Goal: Information Seeking & Learning: Learn about a topic

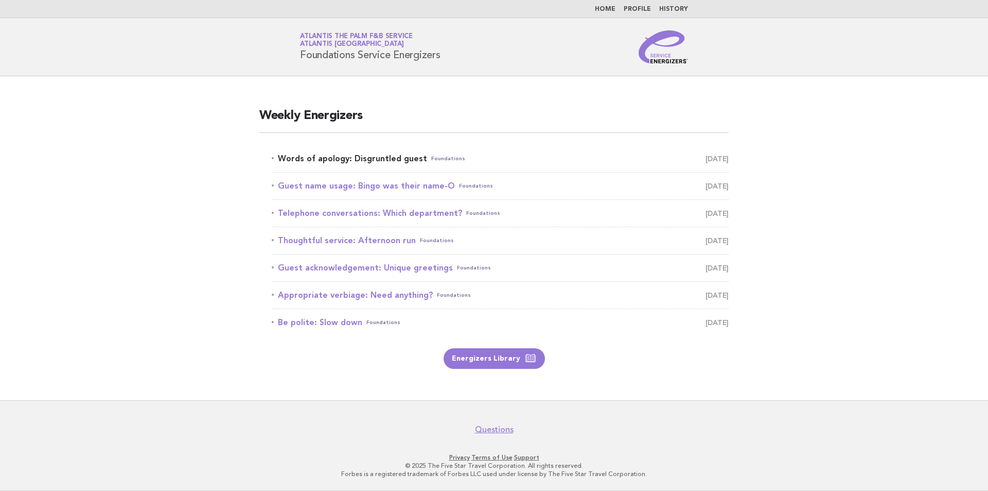
click at [400, 156] on link "Words of apology: Disgruntled guest Foundations [DATE]" at bounding box center [500, 158] width 457 height 14
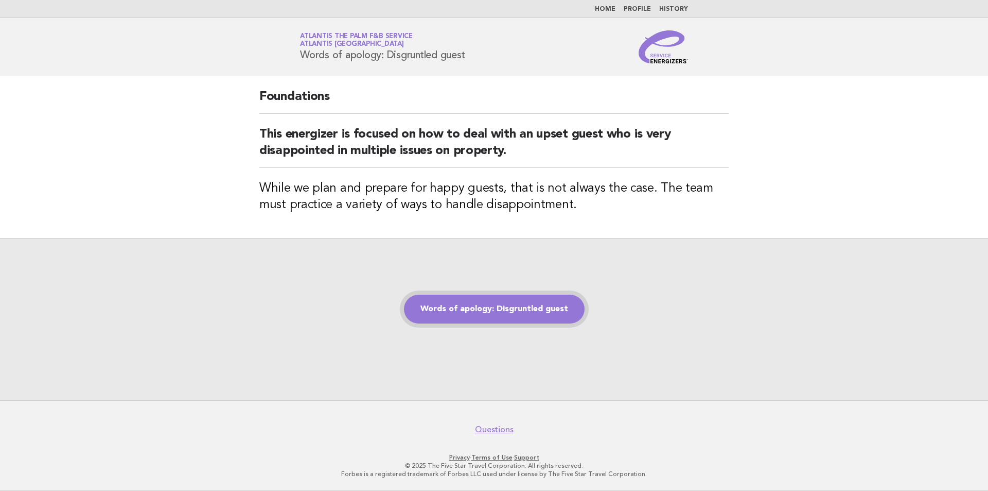
click at [509, 305] on link "Words of apology: Disgruntled guest" at bounding box center [494, 308] width 181 height 29
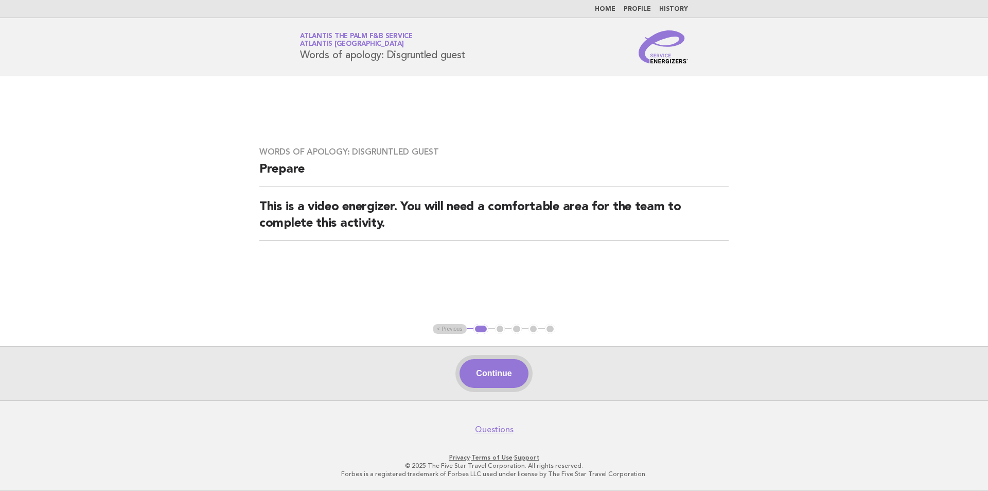
click at [512, 365] on button "Continue" at bounding box center [494, 373] width 68 height 29
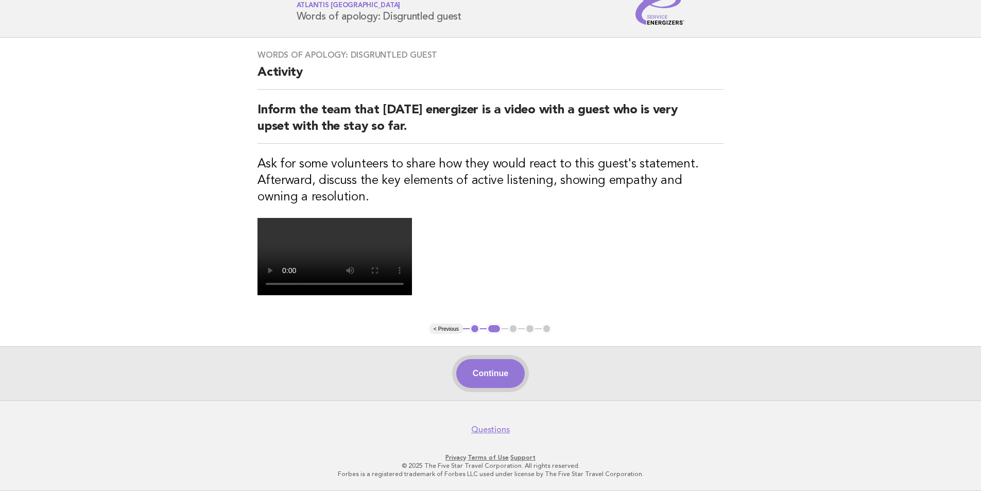
click at [483, 388] on button "Continue" at bounding box center [490, 373] width 68 height 29
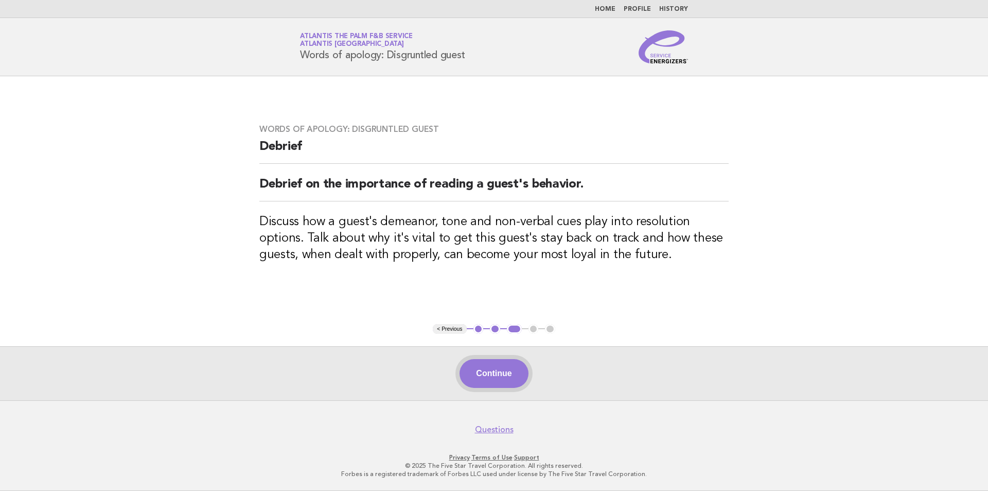
click at [492, 368] on button "Continue" at bounding box center [494, 373] width 68 height 29
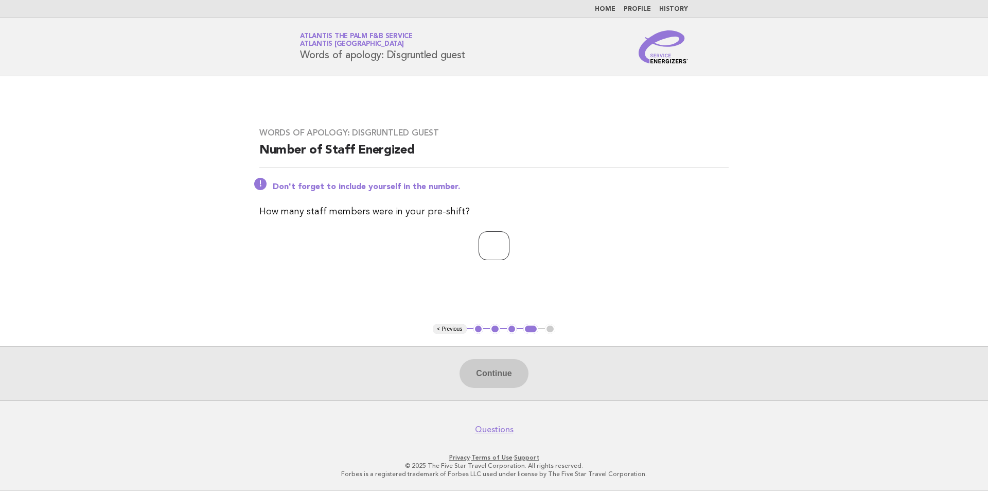
click at [484, 246] on input "number" at bounding box center [494, 245] width 31 height 29
type input "**"
click at [477, 381] on button "Continue" at bounding box center [494, 373] width 68 height 29
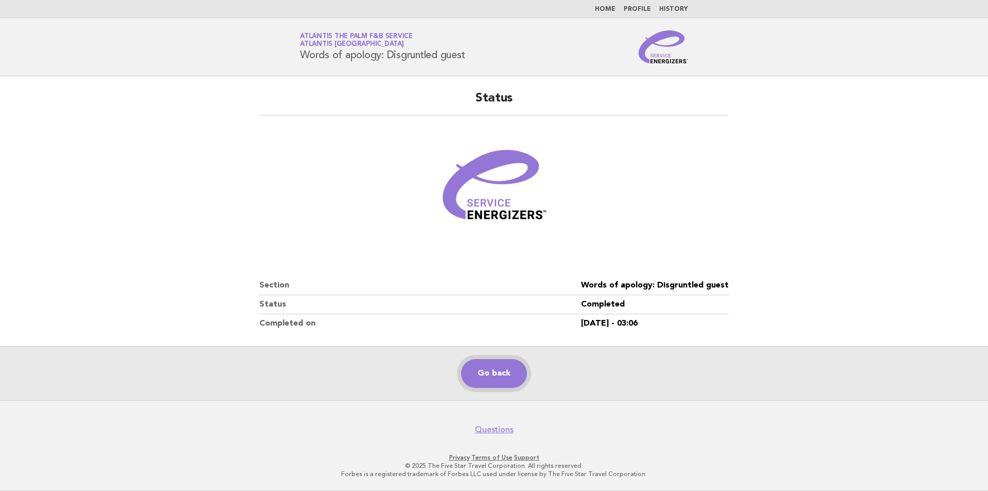
click at [511, 383] on link "Go back" at bounding box center [494, 373] width 66 height 29
